Goal: Task Accomplishment & Management: Manage account settings

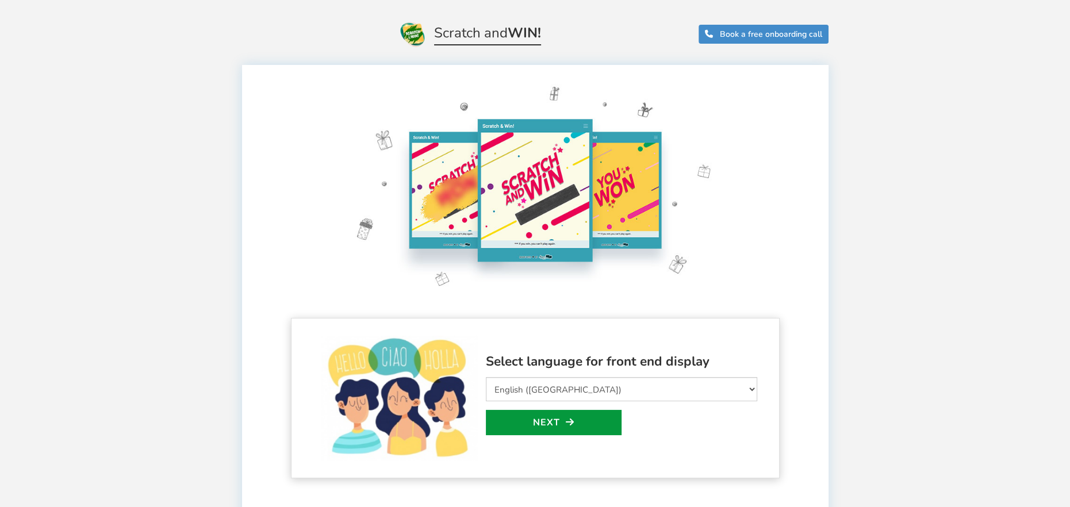
click at [546, 420] on link "Next" at bounding box center [554, 422] width 136 height 25
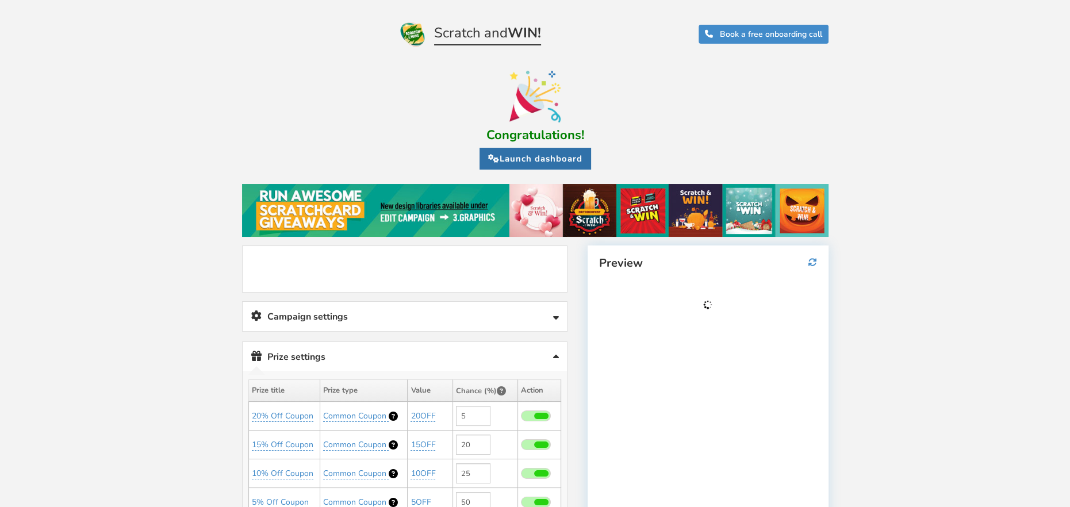
click at [508, 158] on link "Launch dashboard" at bounding box center [535, 159] width 112 height 22
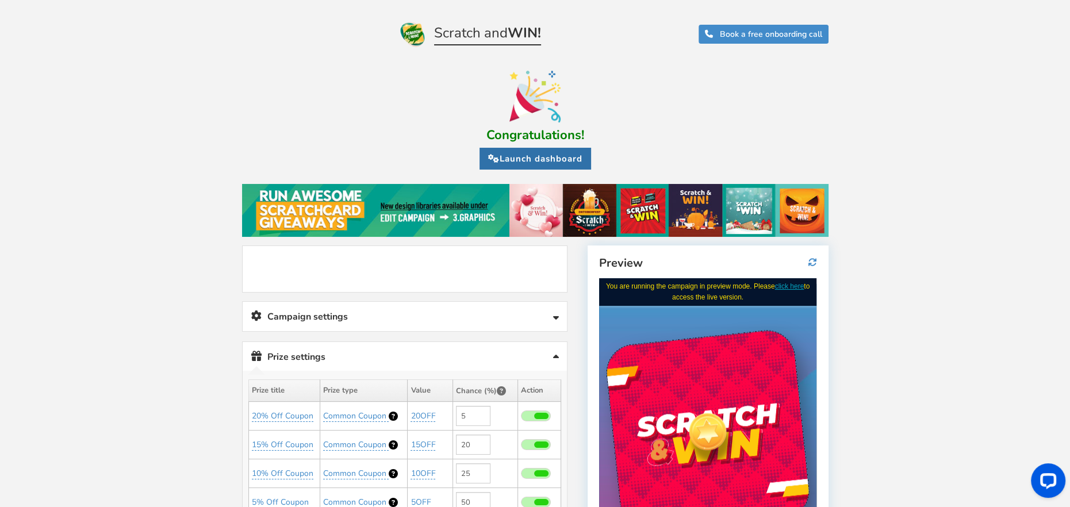
click at [556, 164] on link "Launch dashboard" at bounding box center [535, 159] width 112 height 22
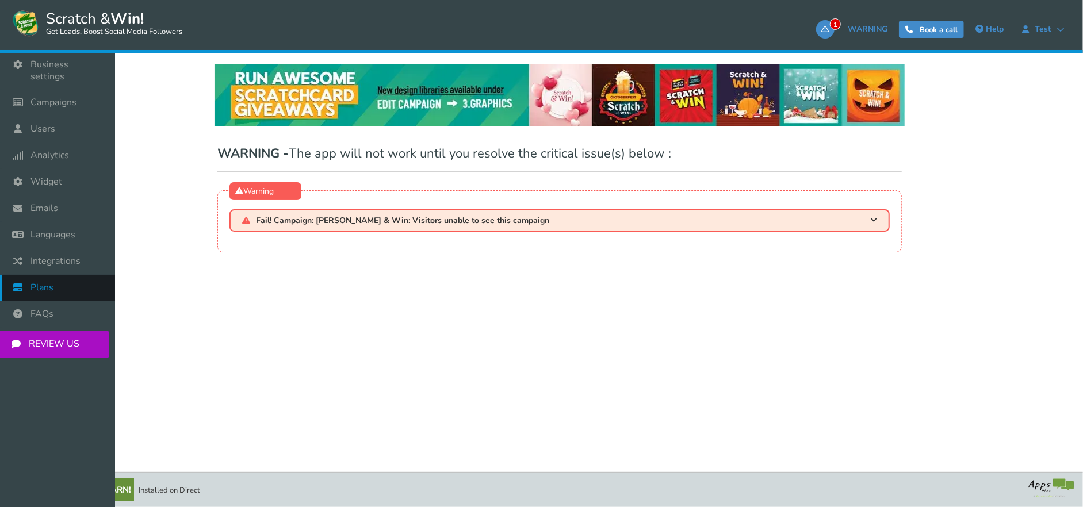
click at [47, 282] on span "Plans" at bounding box center [41, 288] width 23 height 12
